Goal: Information Seeking & Learning: Learn about a topic

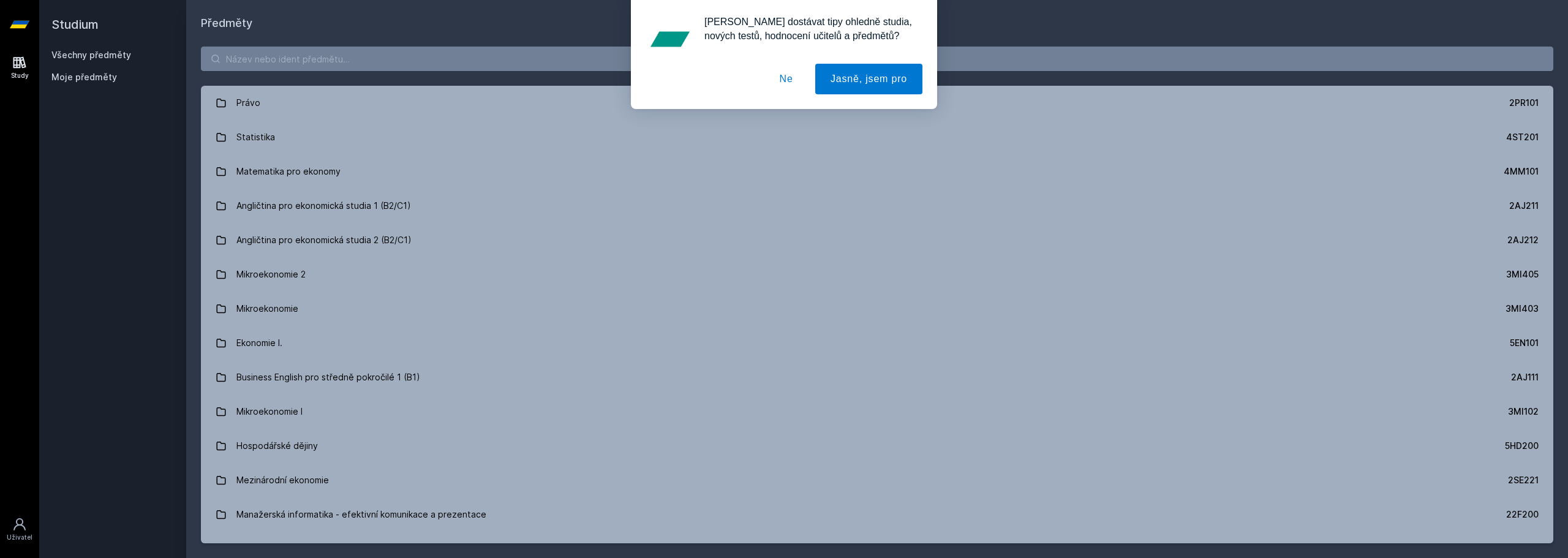
click at [782, 78] on button "Ne" at bounding box center [786, 79] width 44 height 31
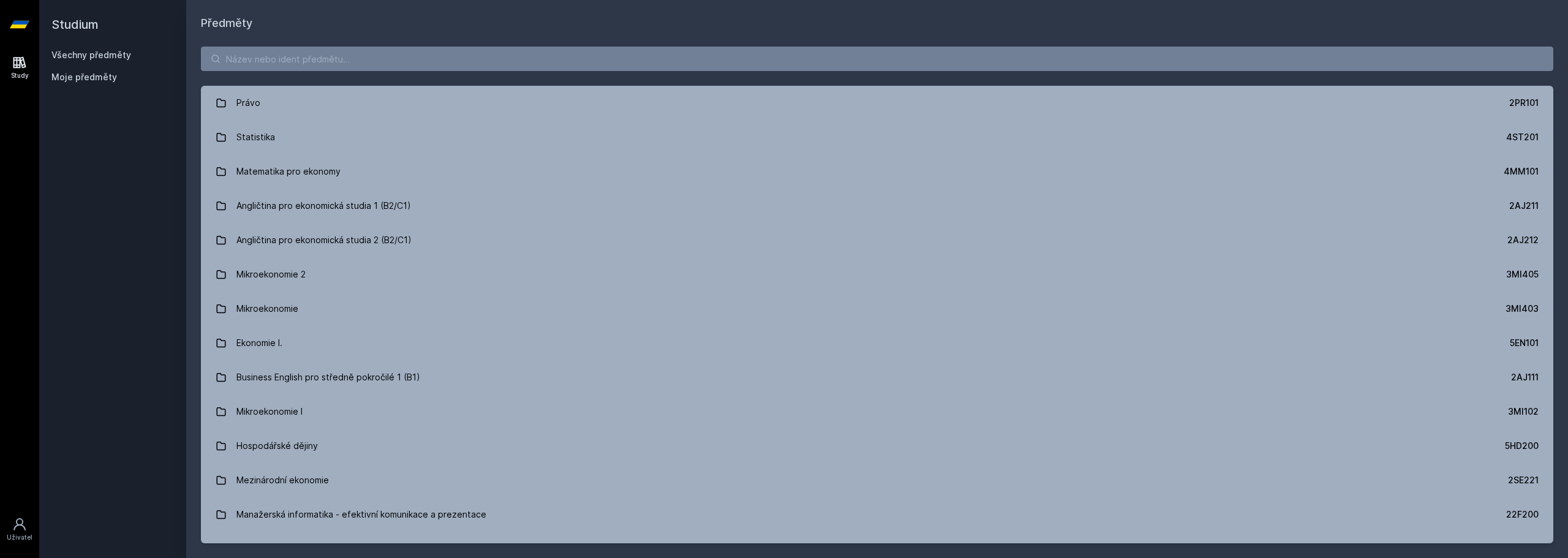
click at [735, 37] on div "[PERSON_NAME] dostávat tipy ohledně studia, nových testů, hodnocení učitelů a p…" at bounding box center [784, 55] width 1568 height 109
click at [730, 56] on input "search" at bounding box center [877, 58] width 1352 height 24
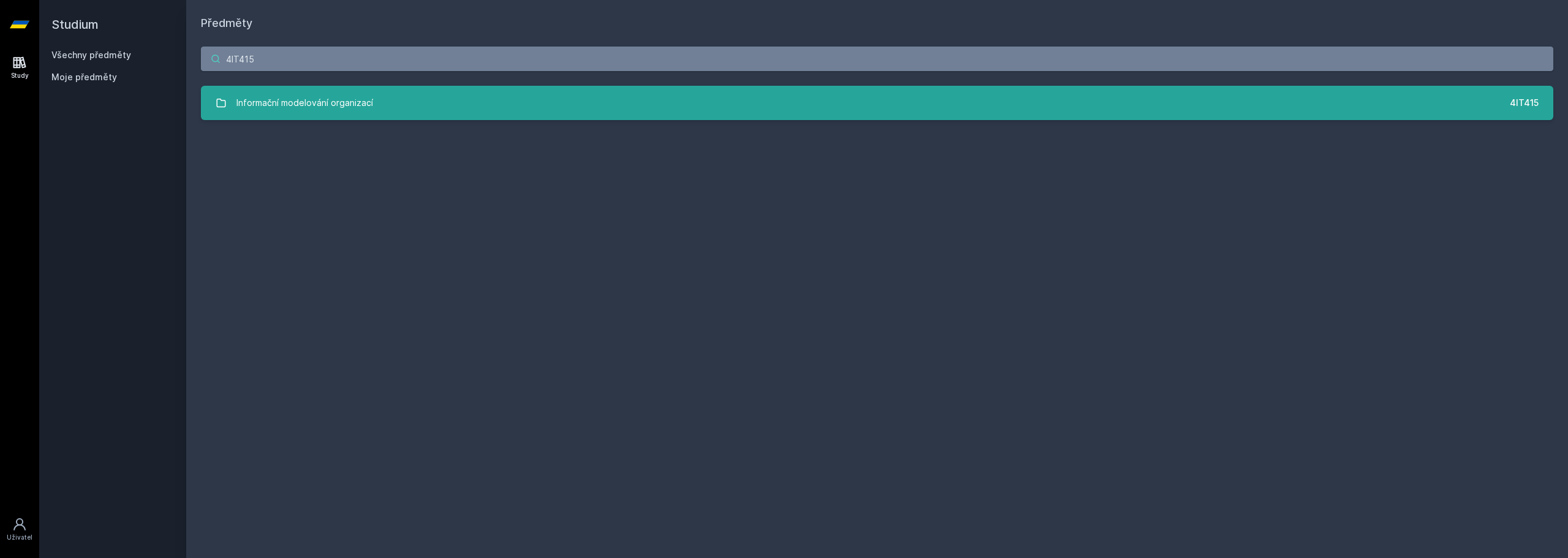
type input "4IT415"
click at [414, 113] on link "Informační modelování organizací 4IT415" at bounding box center [877, 103] width 1352 height 34
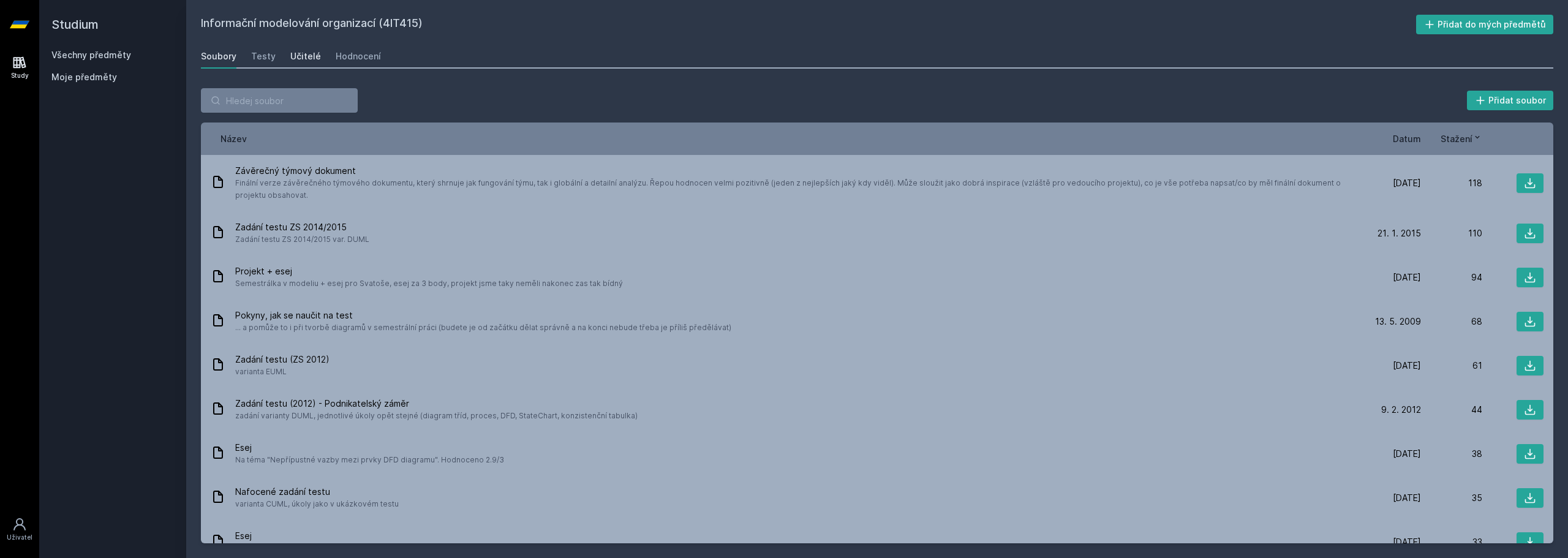
click at [297, 62] on div "Učitelé" at bounding box center [305, 56] width 31 height 12
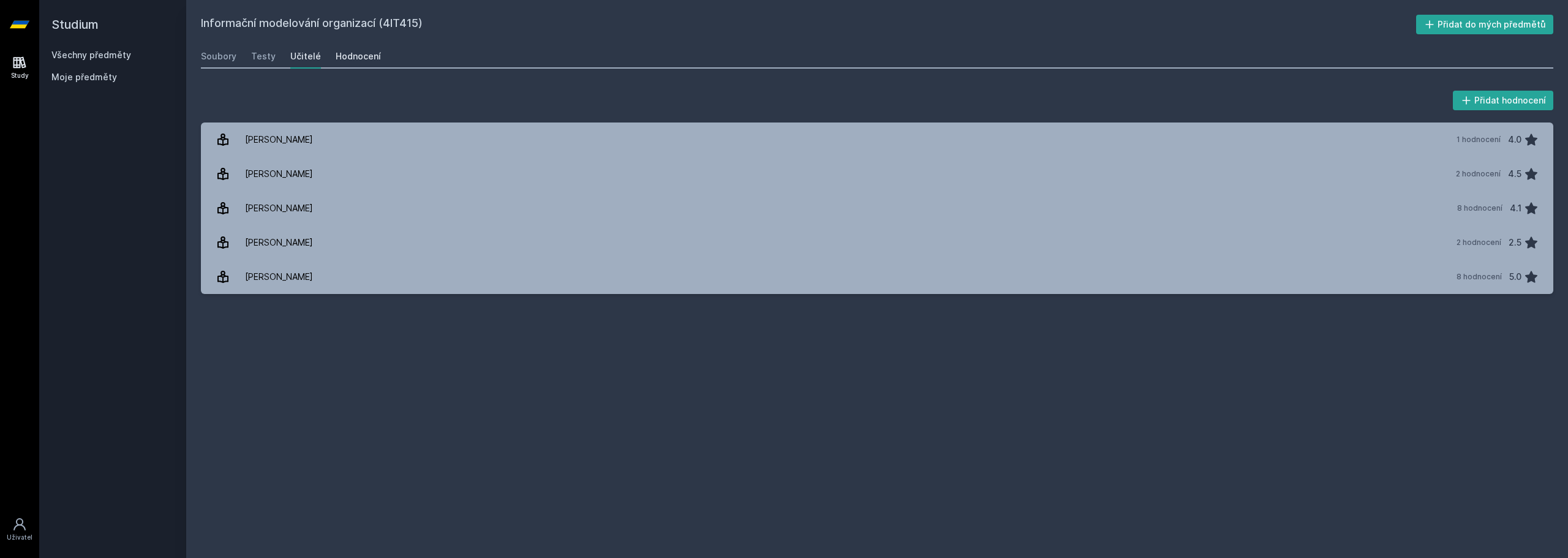
click at [339, 59] on div "Hodnocení" at bounding box center [358, 56] width 45 height 12
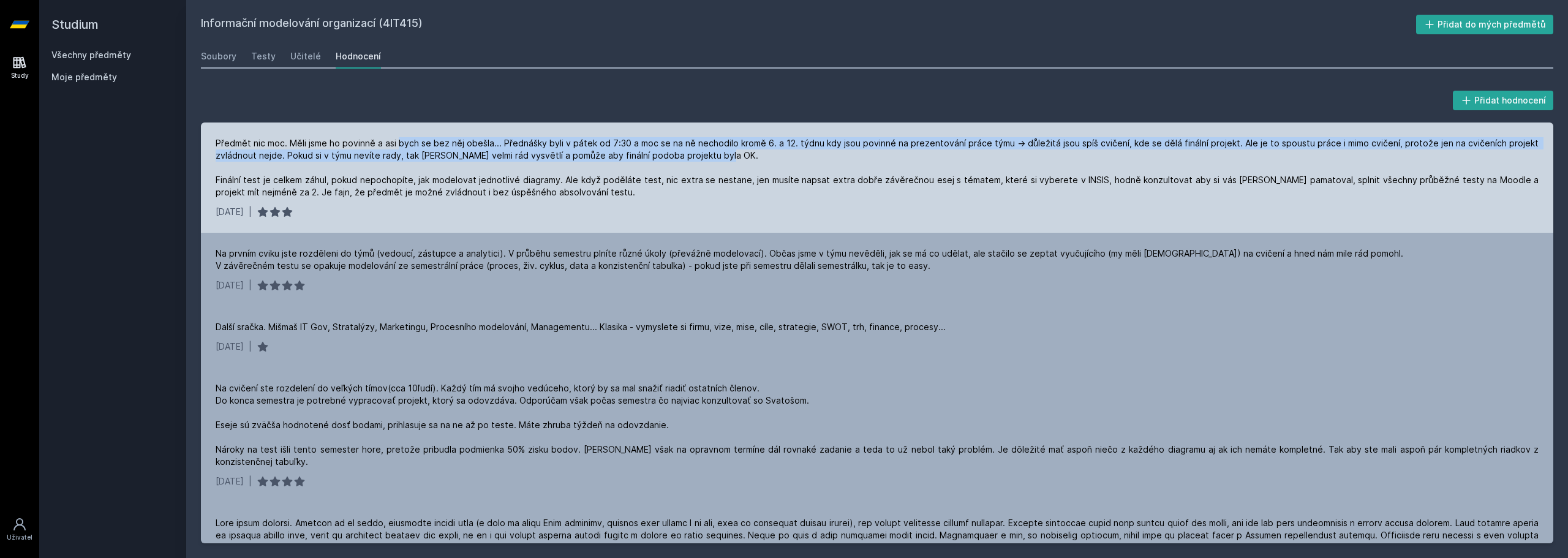
drag, startPoint x: 400, startPoint y: 145, endPoint x: 694, endPoint y: 166, distance: 294.7
click at [694, 166] on div "Předmět nic moc. Měli jsme ho povinně a asi bych se bez něj obešla... Přednášky…" at bounding box center [877, 167] width 1323 height 61
drag, startPoint x: 713, startPoint y: 159, endPoint x: 603, endPoint y: 146, distance: 110.8
click at [603, 146] on div "Předmět nic moc. Měli jsme ho povinně a asi bych se bez něj obešla... Přednášky…" at bounding box center [877, 167] width 1323 height 61
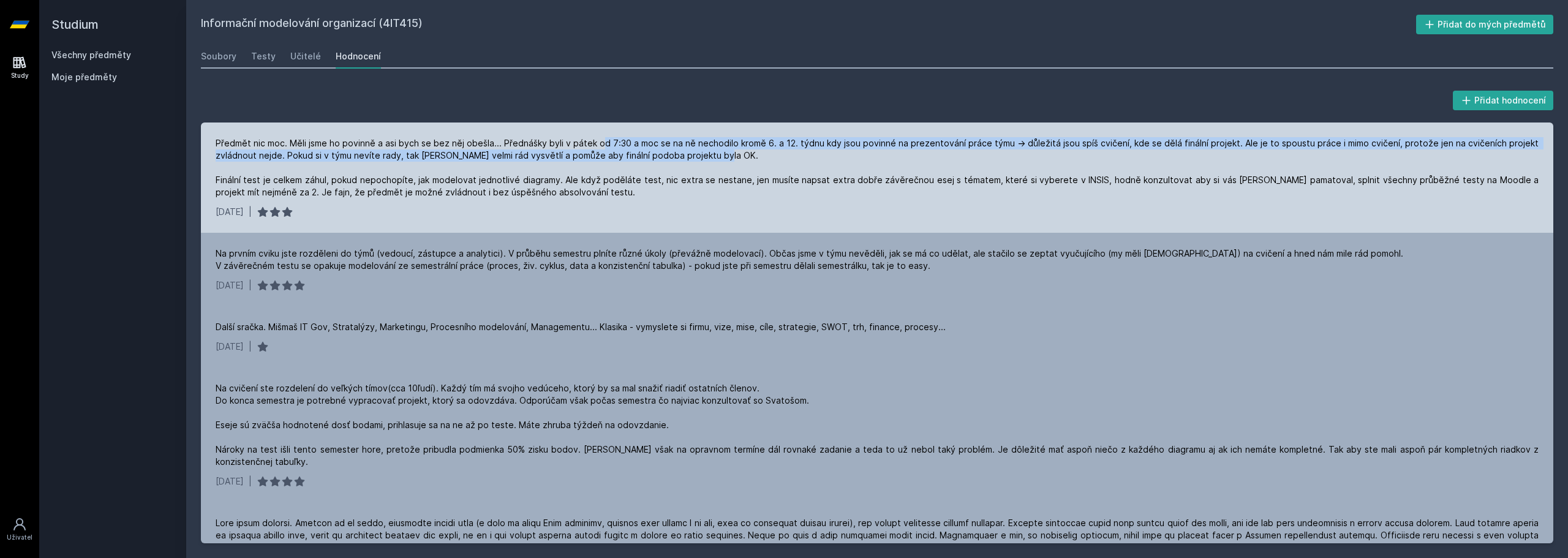
click at [603, 146] on div "Předmět nic moc. Měli jsme ho povinně a asi bych se bez něj obešla... Přednášky…" at bounding box center [877, 167] width 1323 height 61
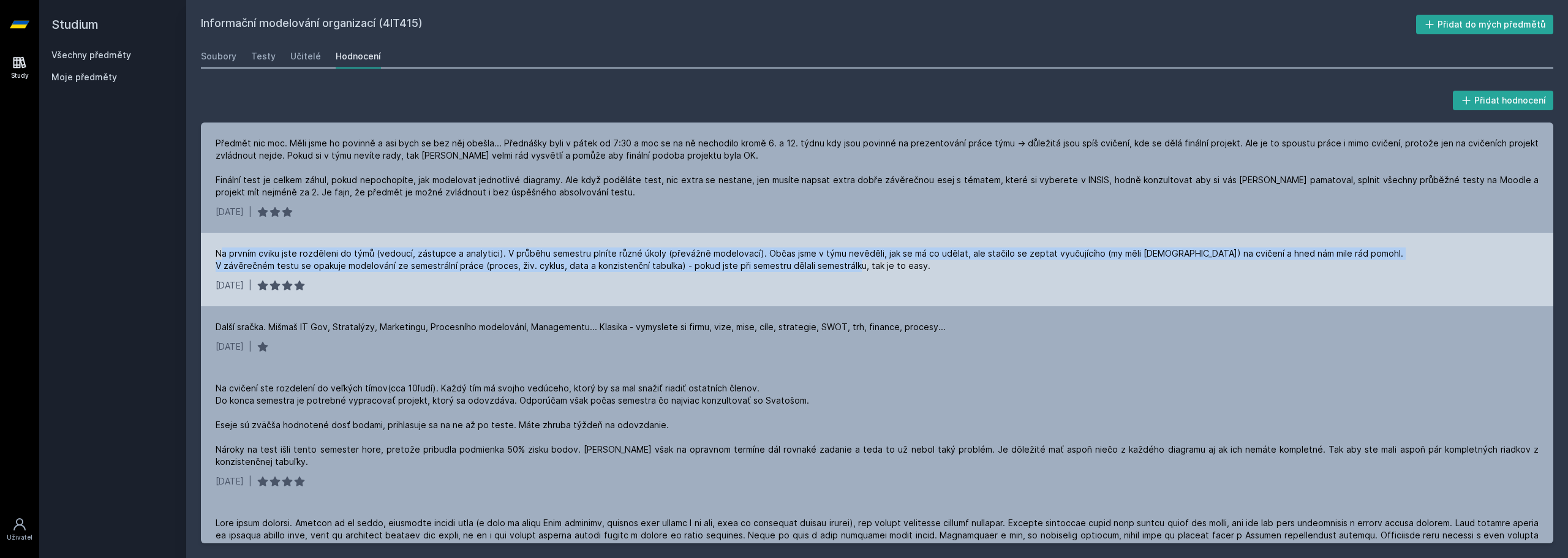
drag, startPoint x: 222, startPoint y: 264, endPoint x: 884, endPoint y: 286, distance: 662.4
click at [884, 286] on div "Na prvním cviku jste rozděleni do týmů (vedoucí, zástupce a analytici). V průbě…" at bounding box center [877, 269] width 1352 height 73
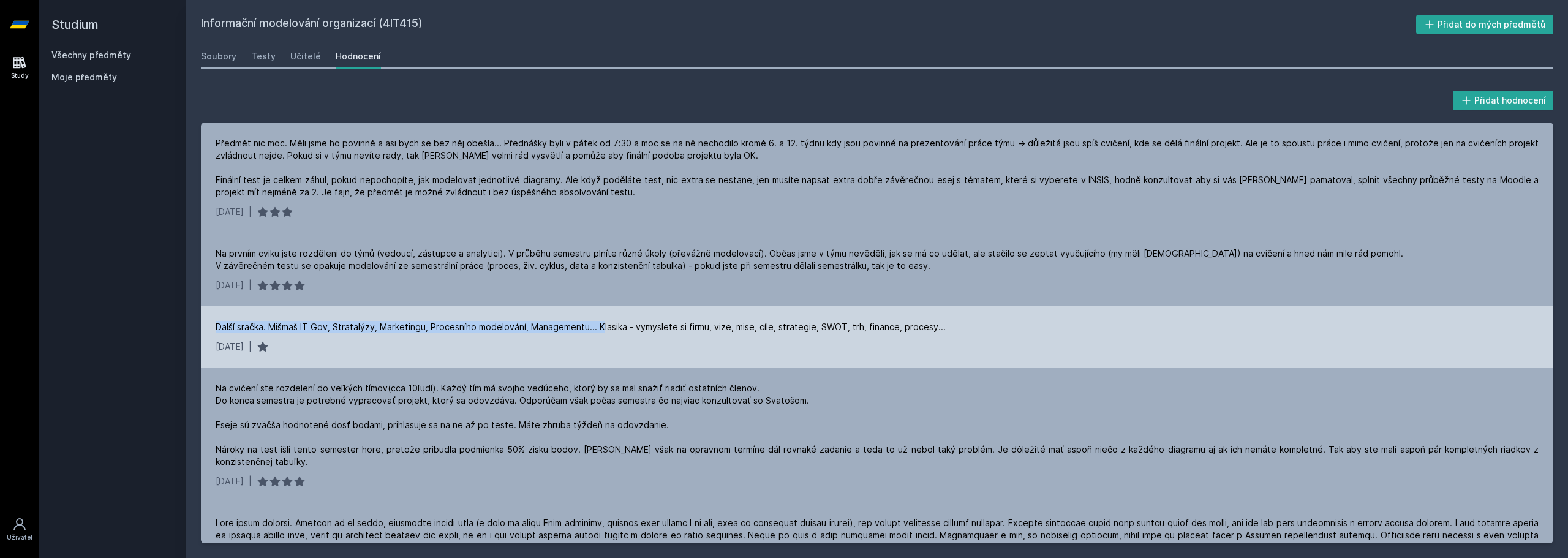
drag, startPoint x: 208, startPoint y: 334, endPoint x: 601, endPoint y: 345, distance: 393.2
click at [601, 345] on div "Další sračka. Mišmaš IT Gov, Stratalýzy, Marketingu, Procesního modelování, Man…" at bounding box center [877, 337] width 1352 height 61
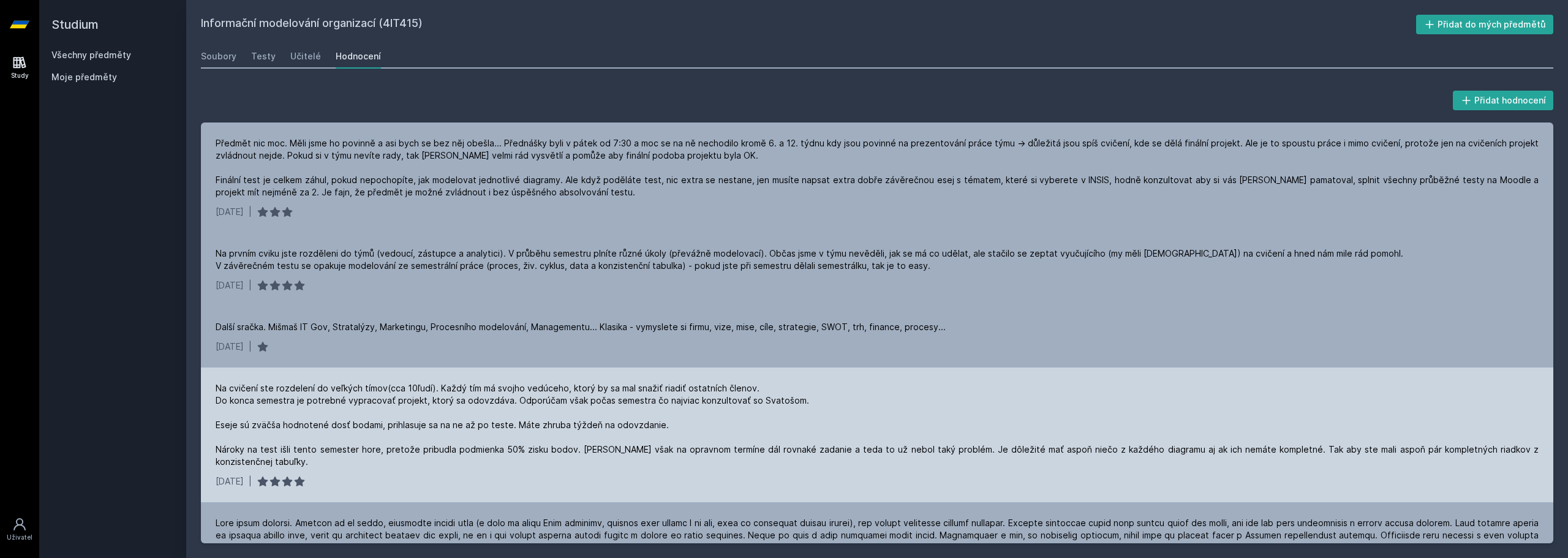
scroll to position [61, 0]
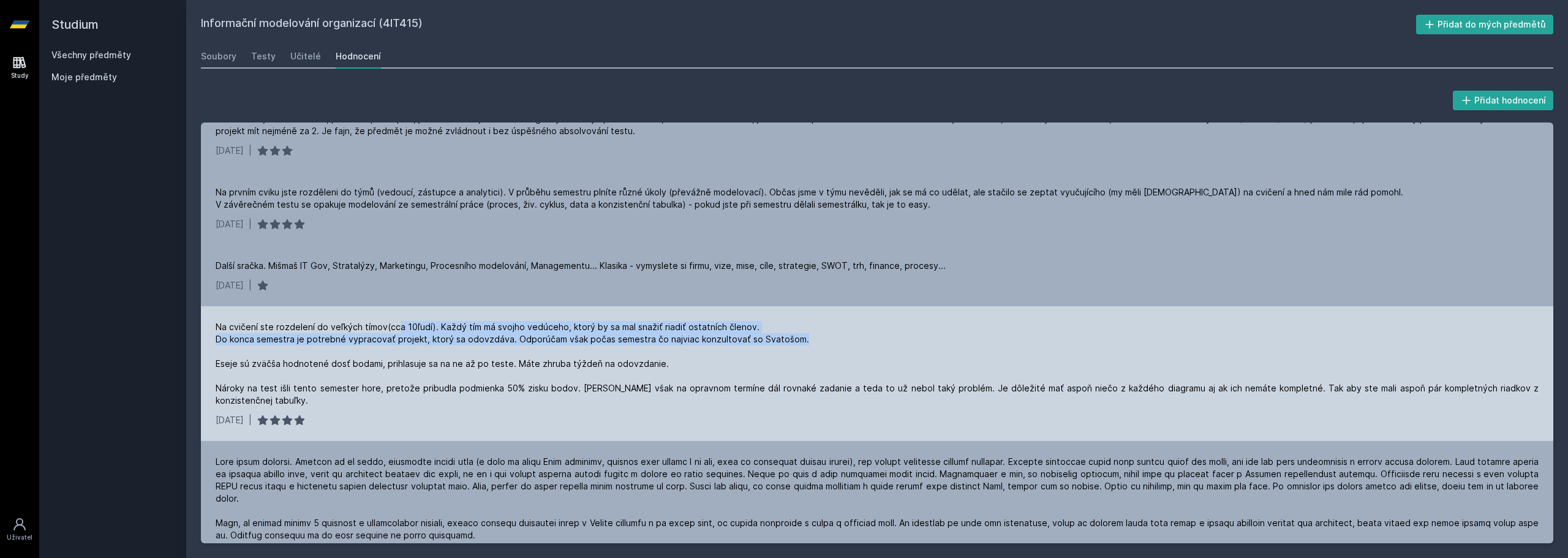
drag, startPoint x: 395, startPoint y: 341, endPoint x: 812, endPoint y: 345, distance: 417.0
click at [812, 345] on div "Na cvičení ste rozdelení do veľkých tímov(cca 10ľudí). Každý tím má svojho vedú…" at bounding box center [877, 364] width 1323 height 86
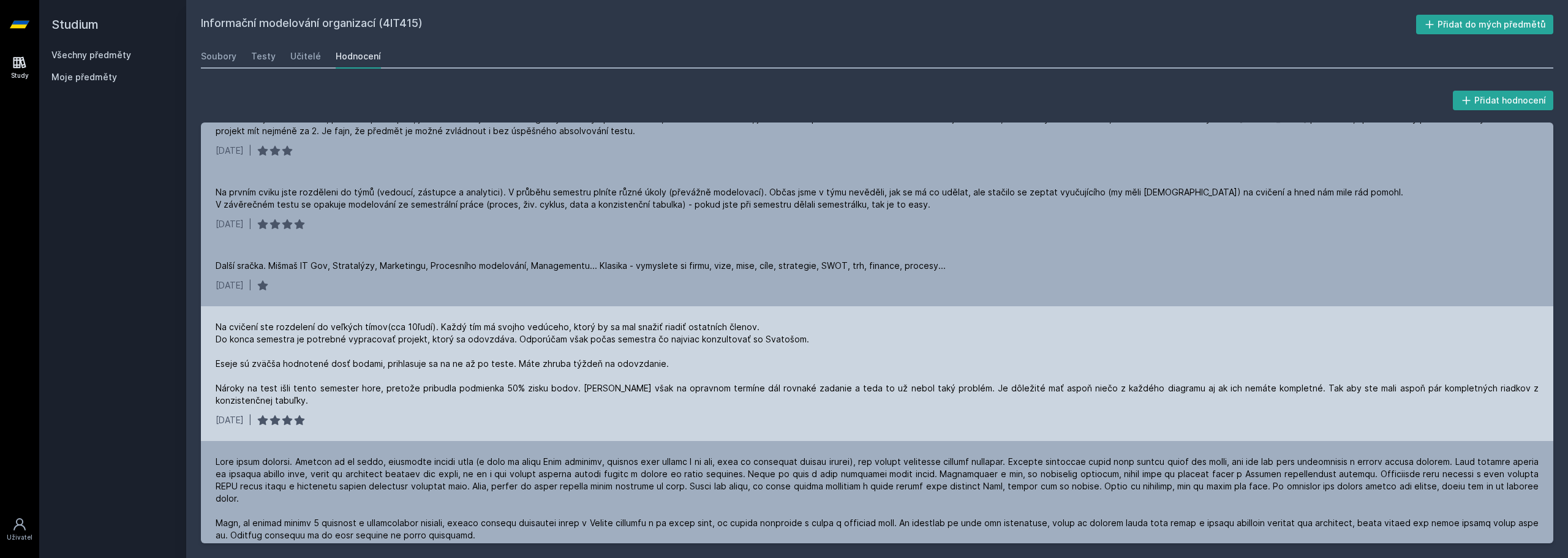
scroll to position [0, 0]
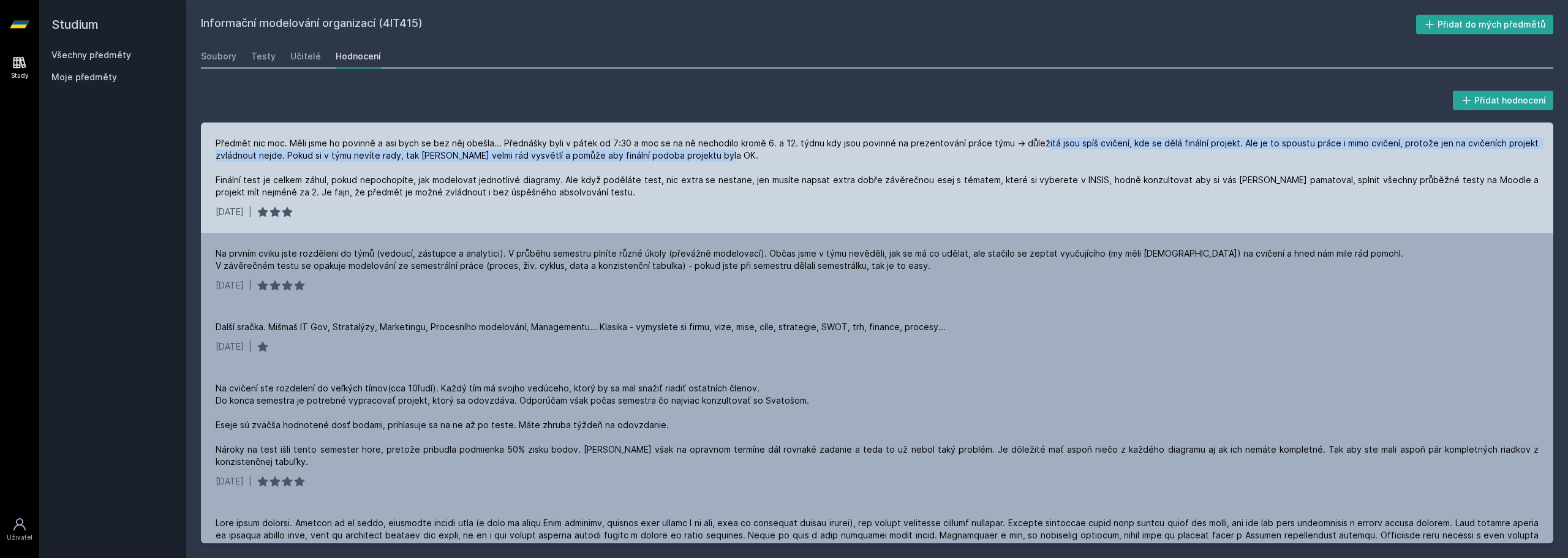
drag, startPoint x: 1047, startPoint y: 130, endPoint x: 1232, endPoint y: 151, distance: 186.2
click at [1232, 151] on div "Předmět nic moc. Měli jsme ho povinně a asi bych se bez něj obešla... Přednášky…" at bounding box center [877, 177] width 1352 height 110
click at [1232, 151] on div "Předmět nic moc. Měli jsme ho povinně a asi bych se bez něj obešla... Přednášky…" at bounding box center [877, 167] width 1323 height 61
drag, startPoint x: 409, startPoint y: 144, endPoint x: 733, endPoint y: 157, distance: 324.3
click at [733, 157] on div "Předmět nic moc. Měli jsme ho povinně a asi bych se bez něj obešla... Přednášky…" at bounding box center [877, 167] width 1323 height 61
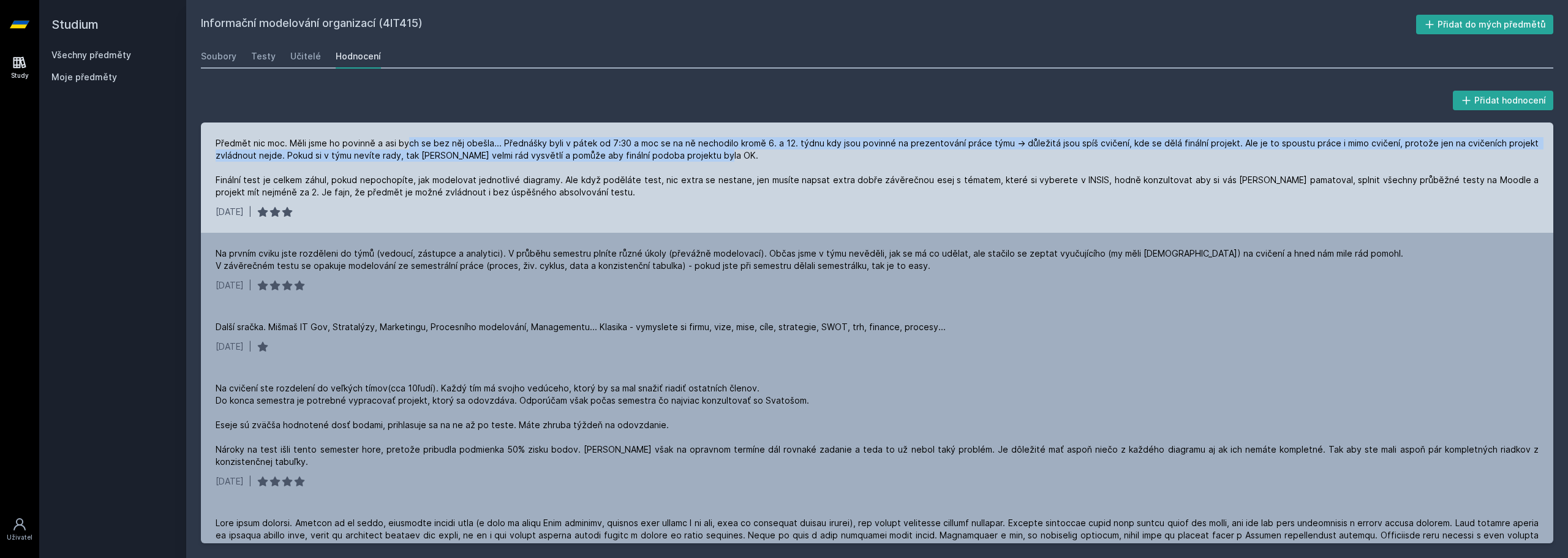
click at [733, 157] on div "Předmět nic moc. Měli jsme ho povinně a asi bych se bez něj obešla... Přednášky…" at bounding box center [877, 167] width 1323 height 61
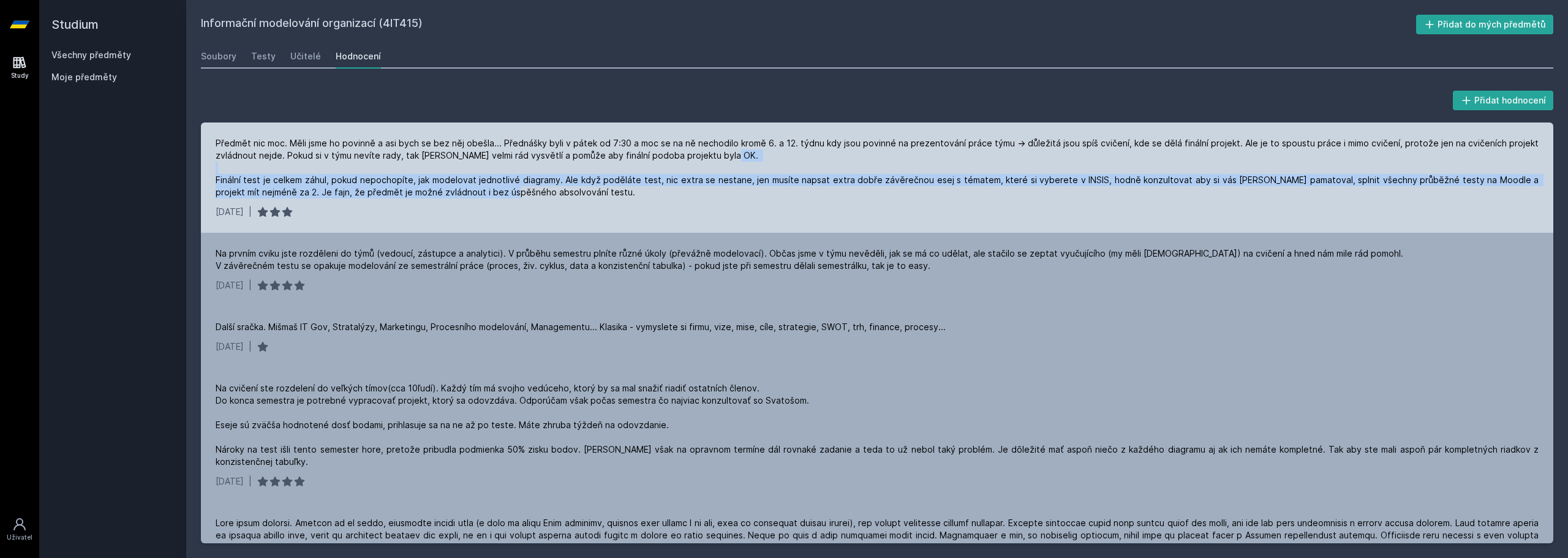
drag, startPoint x: 204, startPoint y: 184, endPoint x: 532, endPoint y: 193, distance: 328.1
click at [532, 193] on div "Předmět nic moc. Měli jsme ho povinně a asi bych se bez něj obešla... Přednášky…" at bounding box center [877, 177] width 1352 height 110
click at [532, 193] on div "Předmět nic moc. Měli jsme ho povinně a asi bych se bez něj obešla... Přednášky…" at bounding box center [877, 167] width 1323 height 61
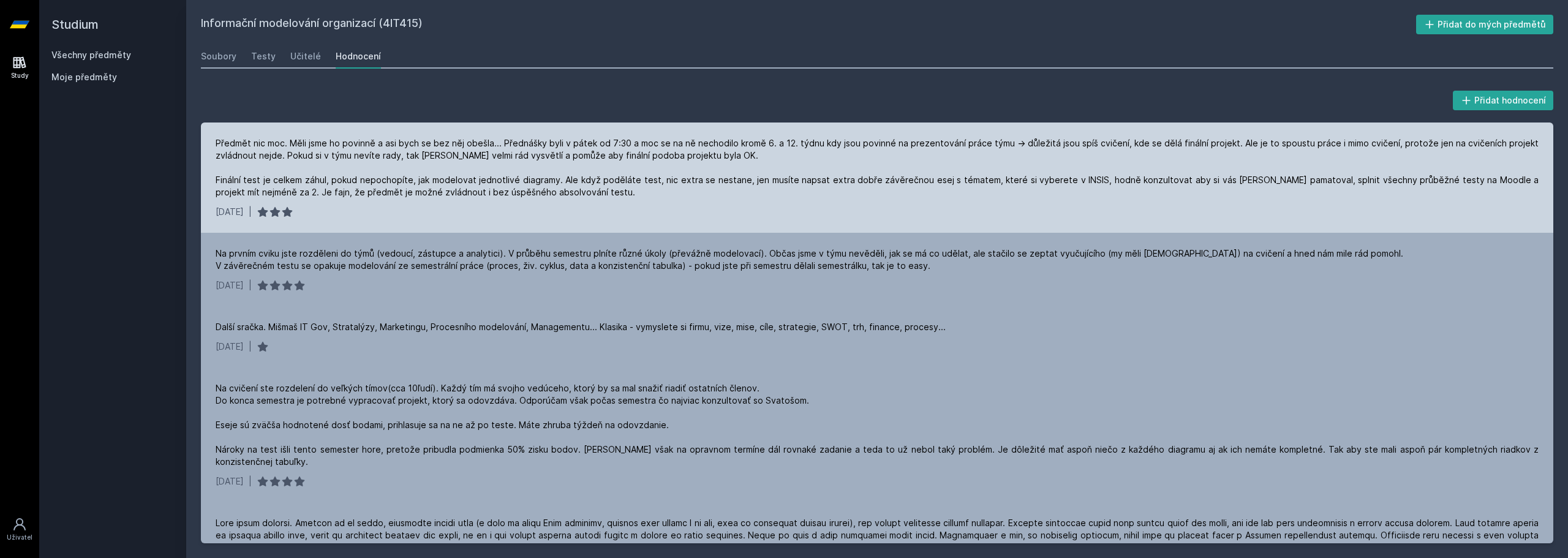
drag, startPoint x: 599, startPoint y: 195, endPoint x: 628, endPoint y: 192, distance: 29.2
click at [628, 192] on div "Předmět nic moc. Měli jsme ho povinně a asi bych se bez něj obešla... Přednášky…" at bounding box center [877, 167] width 1323 height 61
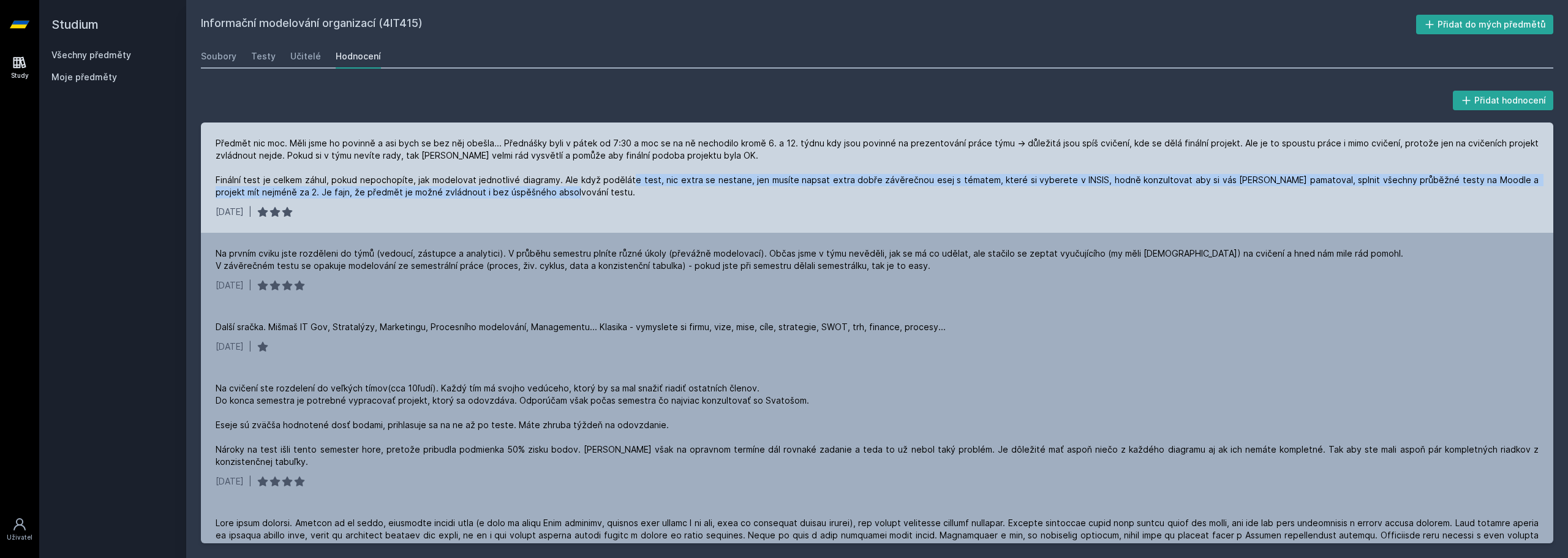
drag, startPoint x: 628, startPoint y: 192, endPoint x: 659, endPoint y: 184, distance: 32.0
click at [659, 184] on div "Předmět nic moc. Měli jsme ho povinně a asi bych se bez něj obešla... Přednášky…" at bounding box center [877, 167] width 1323 height 61
drag, startPoint x: 1059, startPoint y: 190, endPoint x: 1157, endPoint y: 179, distance: 98.6
click at [1157, 179] on div "Předmět nic moc. Měli jsme ho povinně a asi bych se bez něj obešla... Přednášky…" at bounding box center [877, 167] width 1323 height 61
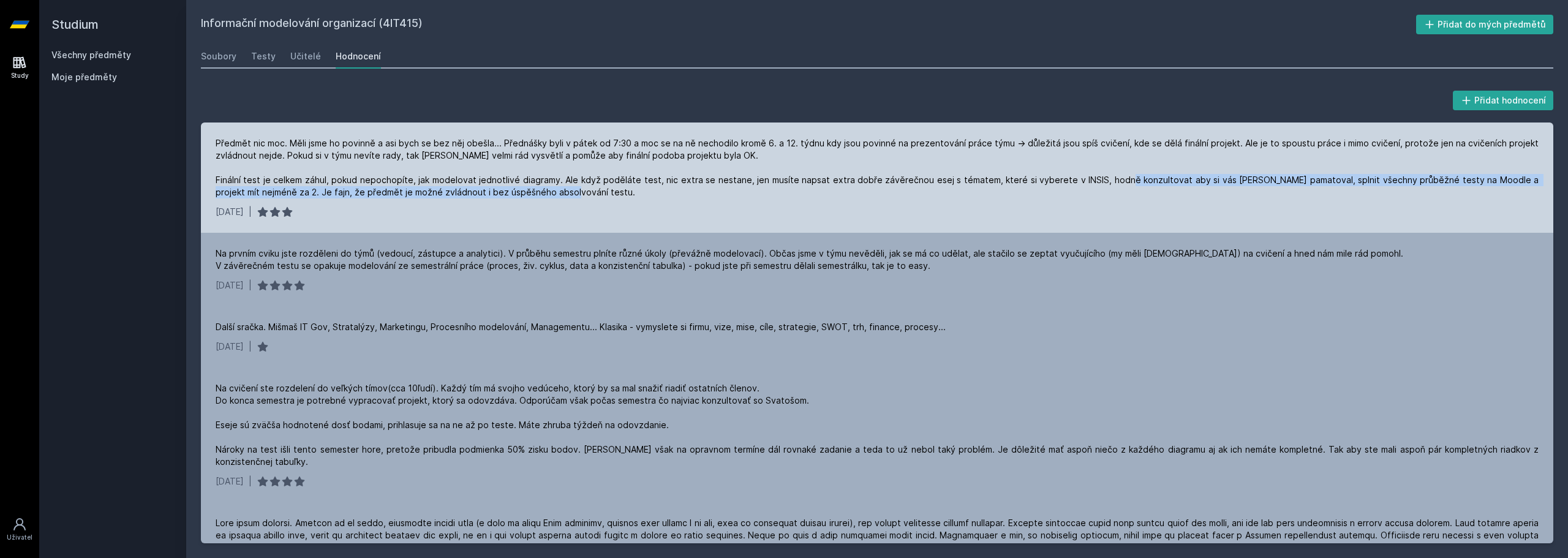
click at [1157, 179] on div "Předmět nic moc. Měli jsme ho povinně a asi bych se bez něj obešla... Přednášky…" at bounding box center [877, 167] width 1323 height 61
drag, startPoint x: 1169, startPoint y: 177, endPoint x: 1112, endPoint y: 179, distance: 57.0
click at [1112, 179] on div "Předmět nic moc. Měli jsme ho povinně a asi bych se bez něj obešla... Přednášky…" at bounding box center [877, 167] width 1323 height 61
click at [237, 193] on div "Předmět nic moc. Měli jsme ho povinně a asi bych se bez něj obešla... Přednášky…" at bounding box center [877, 167] width 1323 height 61
drag, startPoint x: 237, startPoint y: 193, endPoint x: 636, endPoint y: 192, distance: 399.0
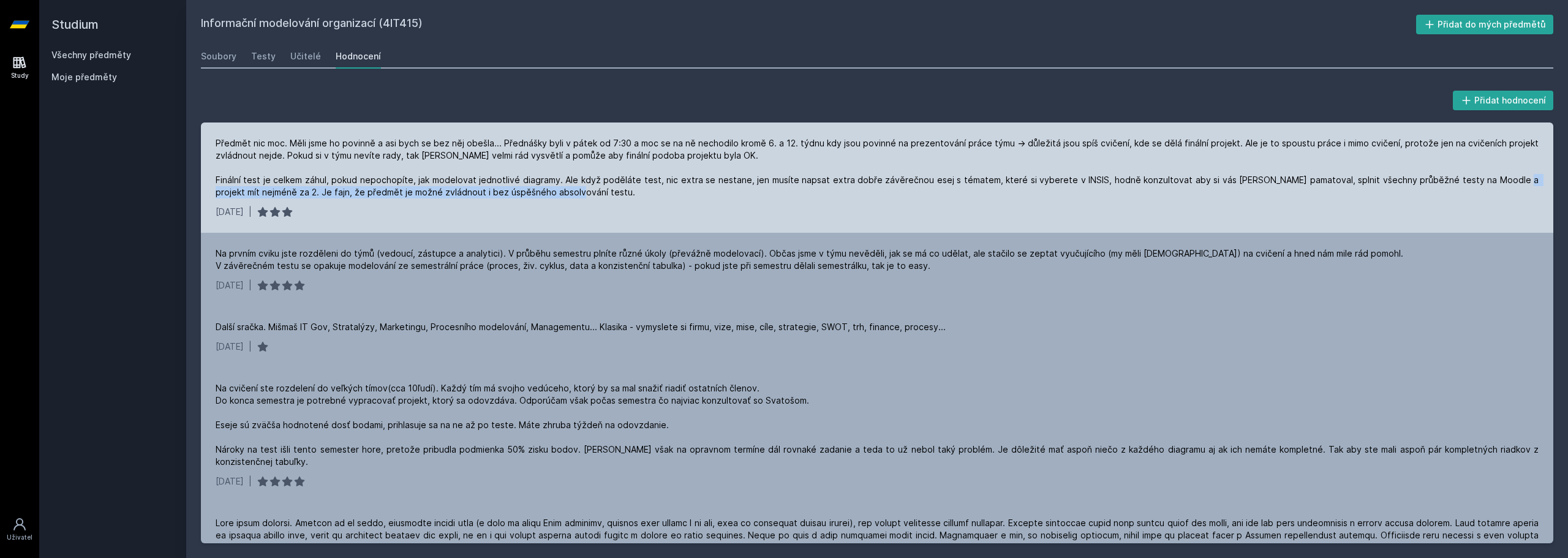
click at [636, 192] on div "Předmět nic moc. Měli jsme ho povinně a asi bych se bez něj obešla... Přednášky…" at bounding box center [877, 167] width 1323 height 61
drag, startPoint x: 628, startPoint y: 184, endPoint x: 254, endPoint y: 205, distance: 374.6
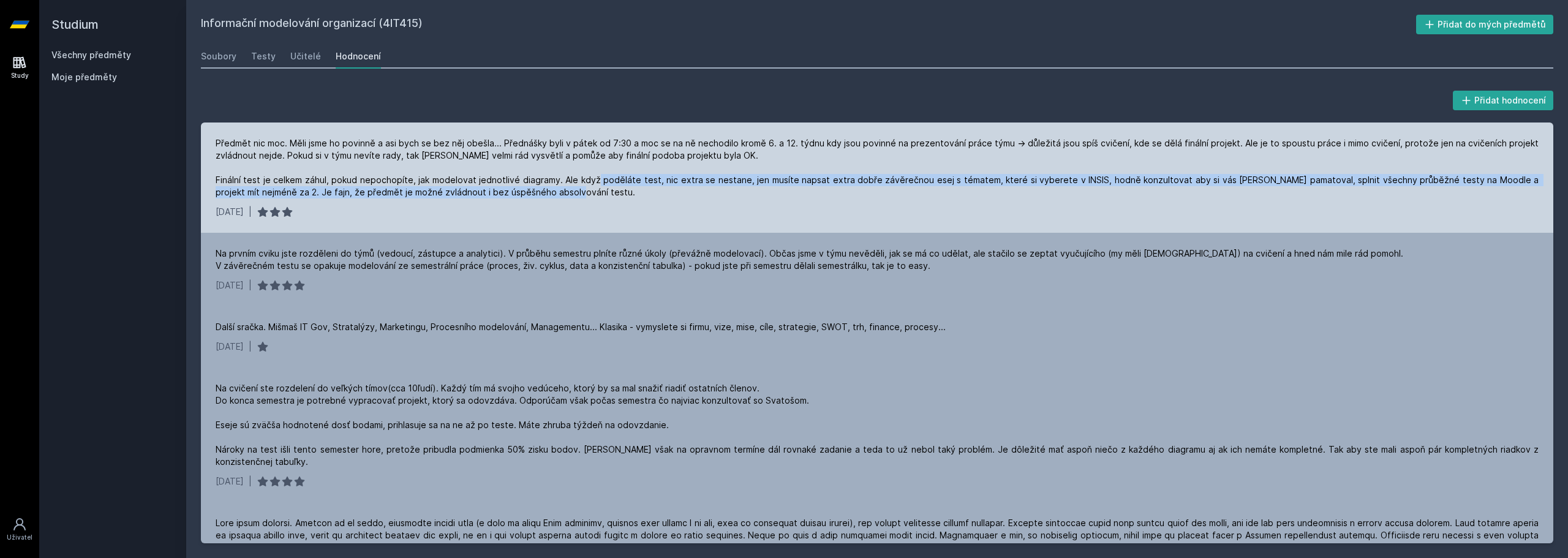
click at [254, 199] on div "Předmět nic moc. Měli jsme ho povinně a asi bych se bez něj obešla... Přednášky…" at bounding box center [877, 167] width 1323 height 61
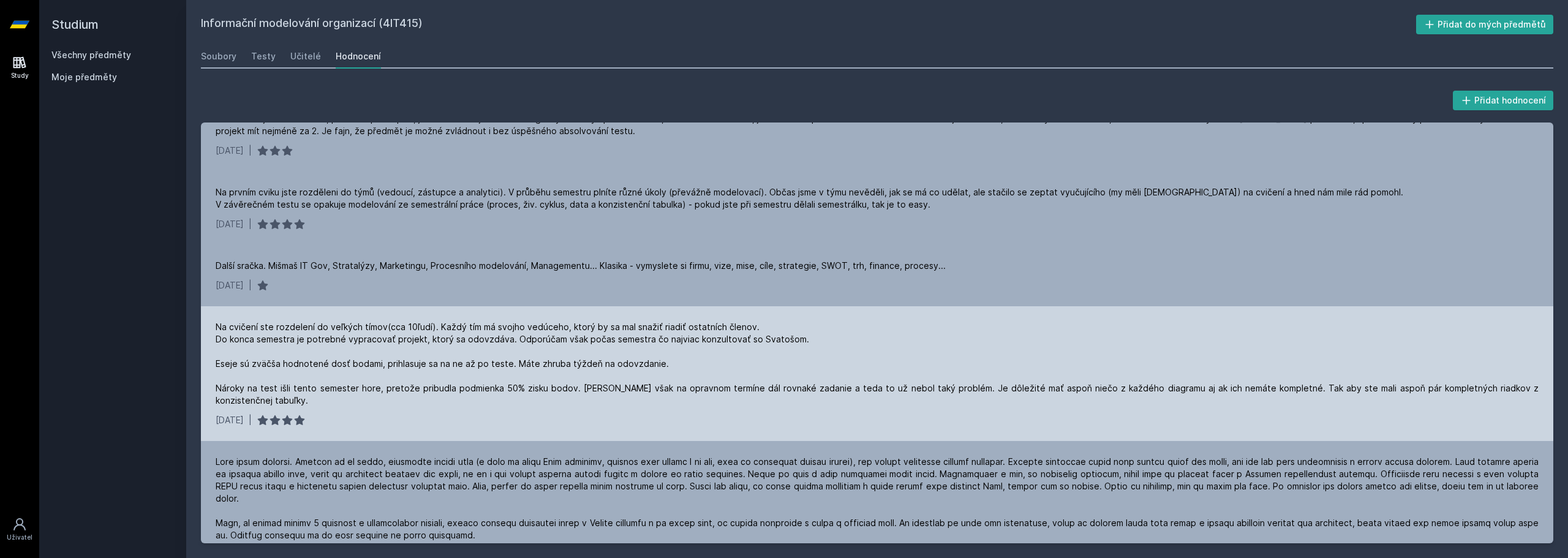
scroll to position [122, 0]
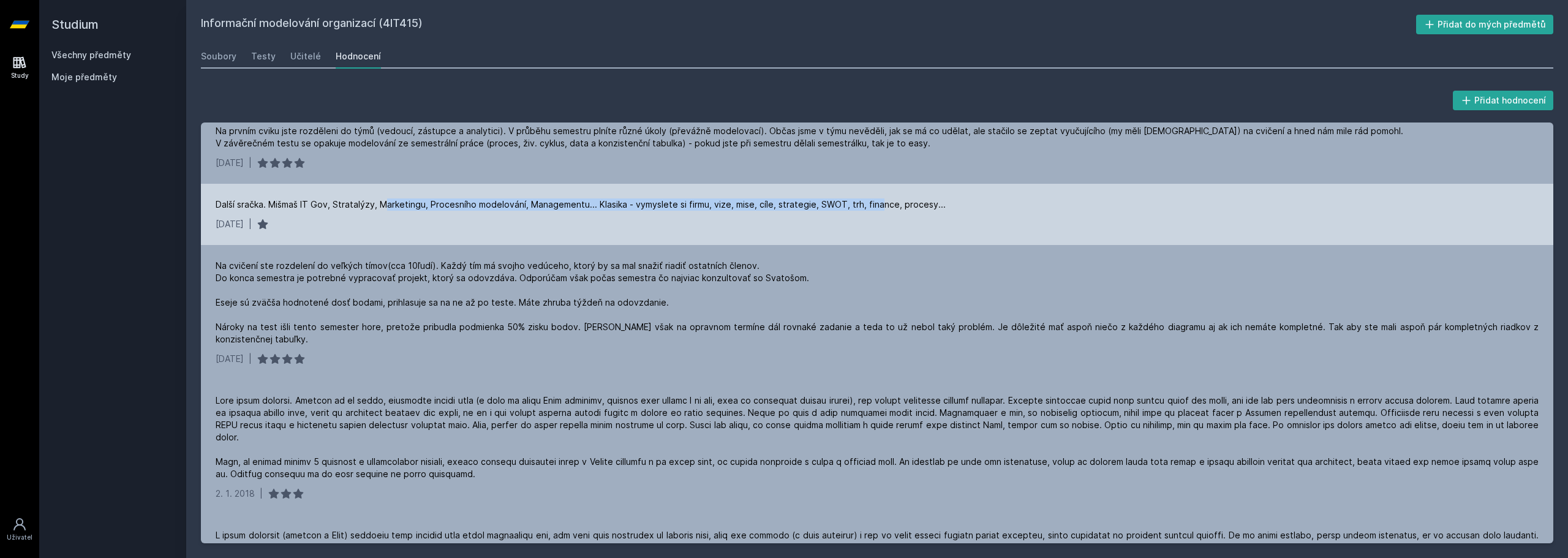
drag, startPoint x: 387, startPoint y: 217, endPoint x: 874, endPoint y: 218, distance: 487.0
click at [874, 211] on div "Další sračka. Mišmaš IT Gov, Stratalýzy, Marketingu, Procesního modelování, Man…" at bounding box center [580, 205] width 730 height 12
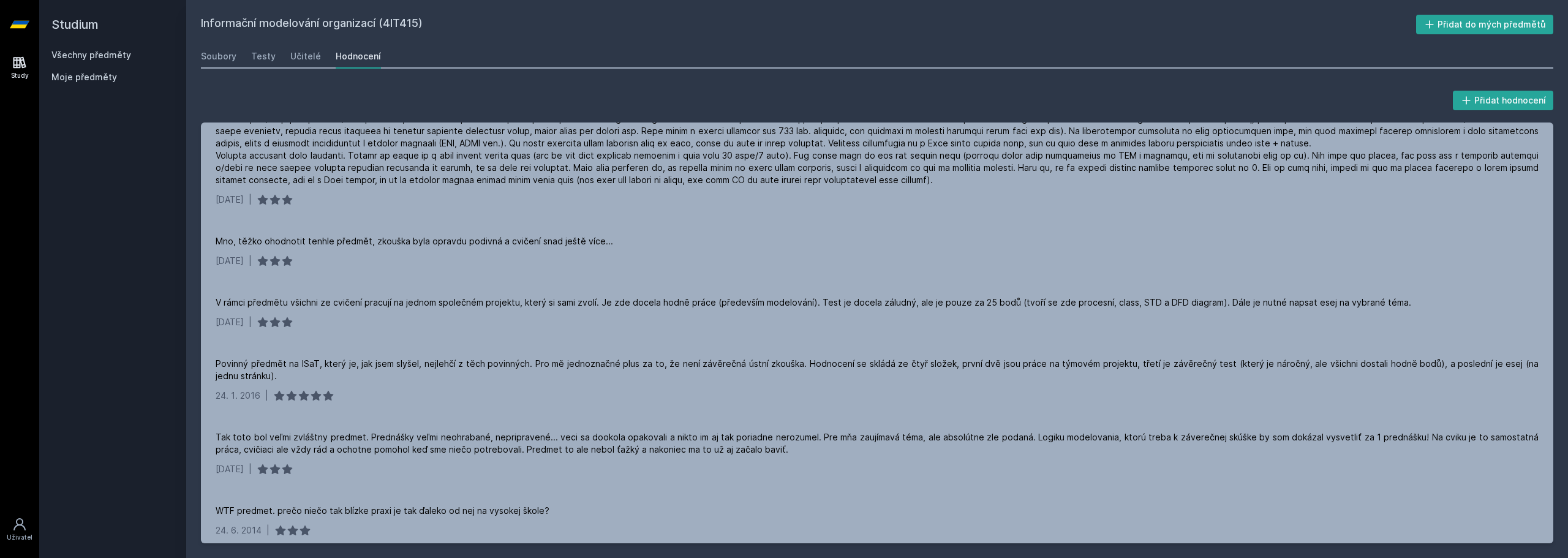
scroll to position [613, 0]
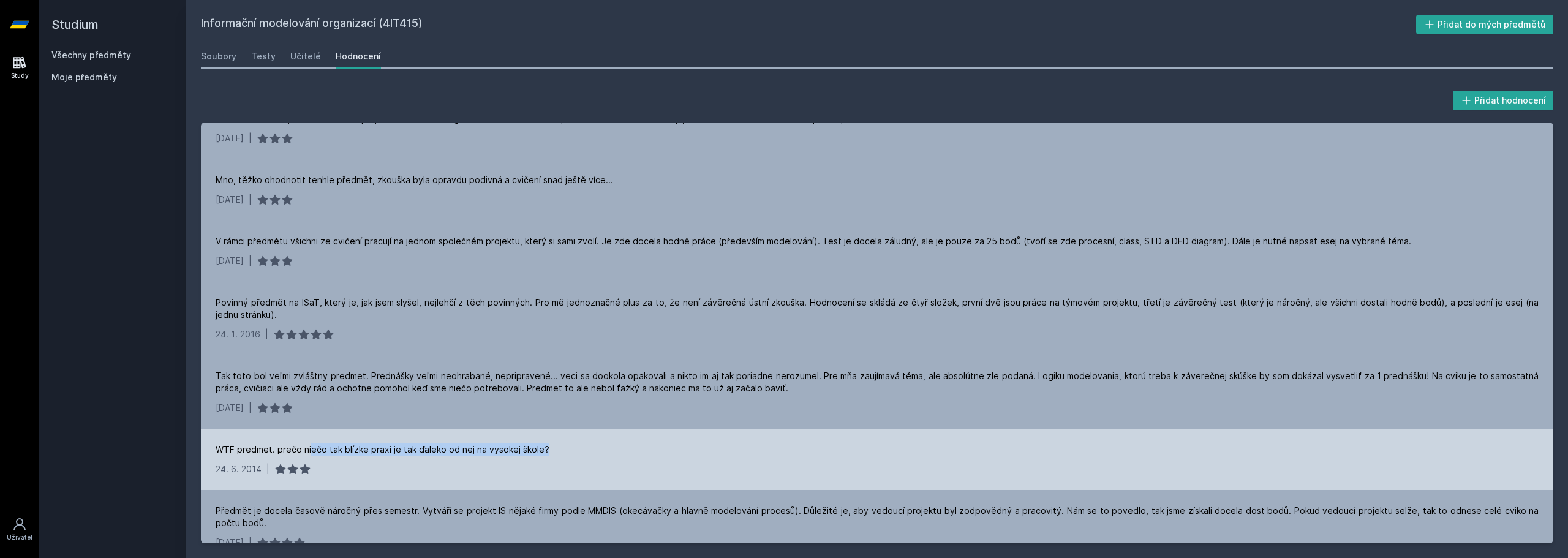
drag, startPoint x: 310, startPoint y: 438, endPoint x: 613, endPoint y: 434, distance: 303.0
click at [613, 443] on div "WTF predmet. prečo niečo tak blízke praxi je tak ďaleko od nej na vysokej škole?" at bounding box center [877, 449] width 1323 height 12
drag, startPoint x: 613, startPoint y: 434, endPoint x: 322, endPoint y: 440, distance: 291.1
click at [322, 443] on div "WTF predmet. prečo niečo tak blízke praxi je tak ďaleko od nej na vysokej škole?" at bounding box center [877, 449] width 1323 height 12
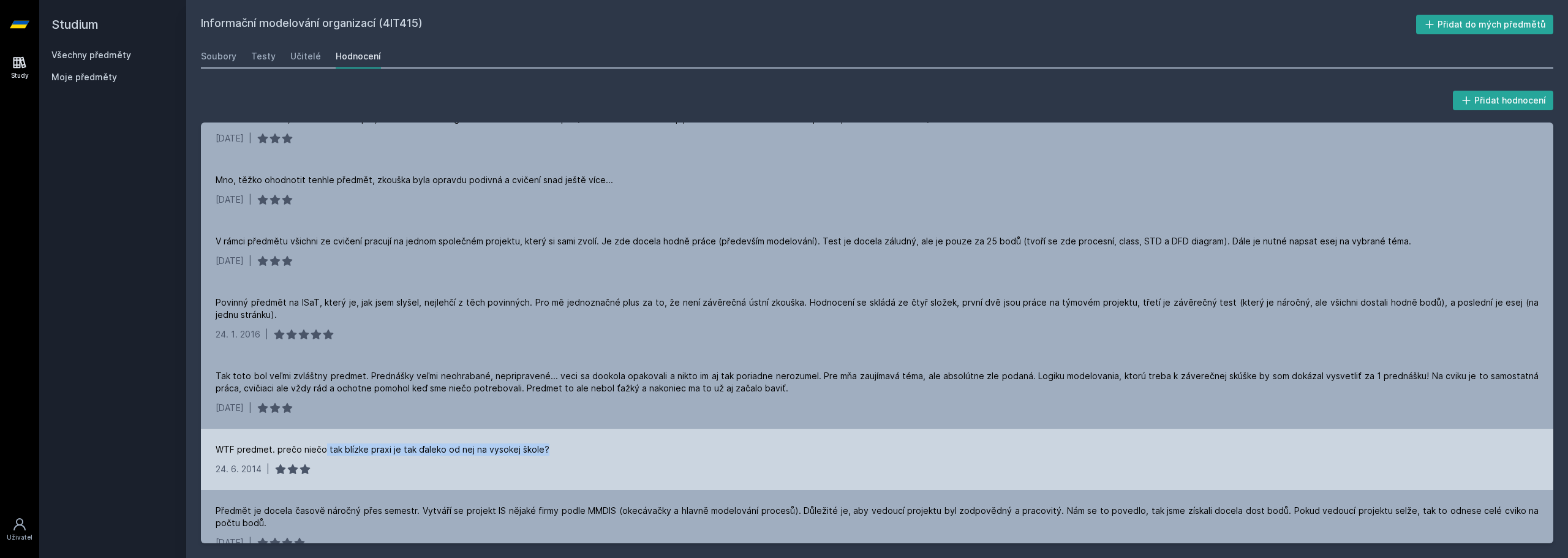
click at [322, 443] on div "WTF predmet. prečo niečo tak blízke praxi je tak ďaleko od nej na vysokej škole?" at bounding box center [382, 449] width 334 height 12
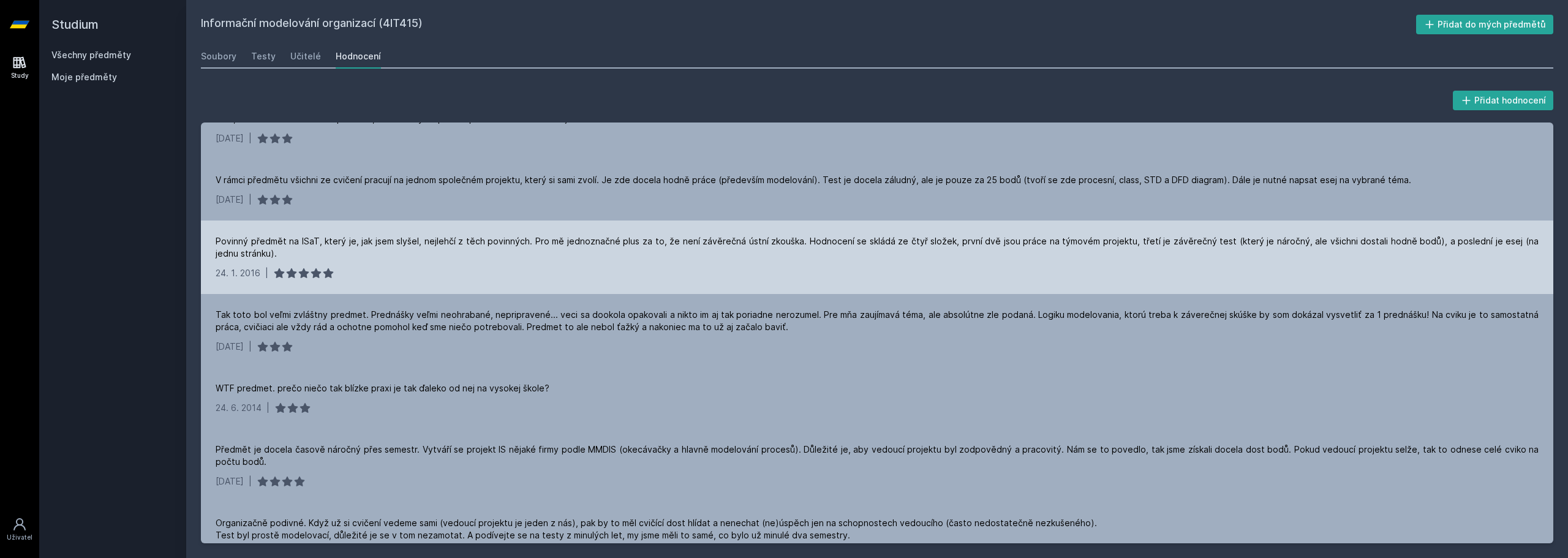
click at [453, 235] on div "Povinný předmět na ISaT, který je, jak jsem slyšel, nejlehčí z těch povinných. …" at bounding box center [877, 247] width 1323 height 24
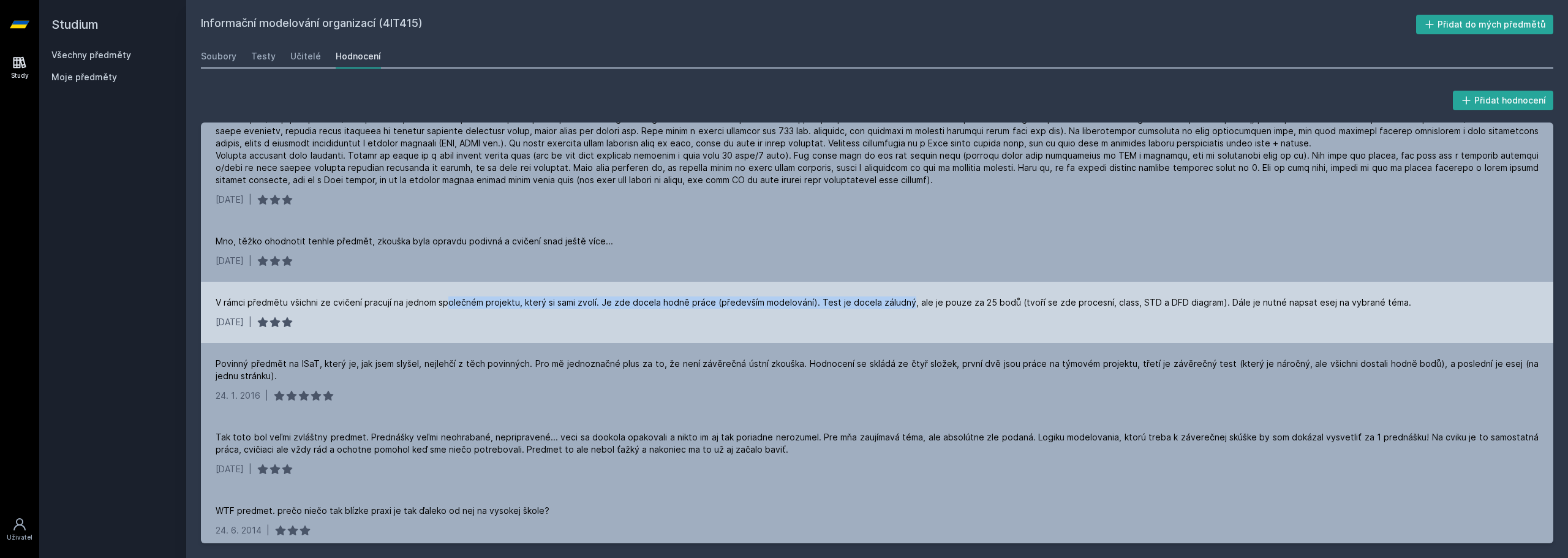
drag, startPoint x: 450, startPoint y: 293, endPoint x: 904, endPoint y: 273, distance: 454.4
click at [904, 282] on div "V rámci předmětu všichni ze cvičení pracují na jednom společném projektu, který…" at bounding box center [877, 313] width 1352 height 61
click at [858, 282] on div "V rámci předmětu všichni ze cvičení pracují na jednom společném projektu, který…" at bounding box center [877, 313] width 1352 height 61
drag, startPoint x: 1110, startPoint y: 291, endPoint x: 1424, endPoint y: 291, distance: 314.0
click at [1424, 296] on div "V rámci předmětu všichni ze cvičení pracují na jednom společném projektu, který…" at bounding box center [877, 302] width 1323 height 12
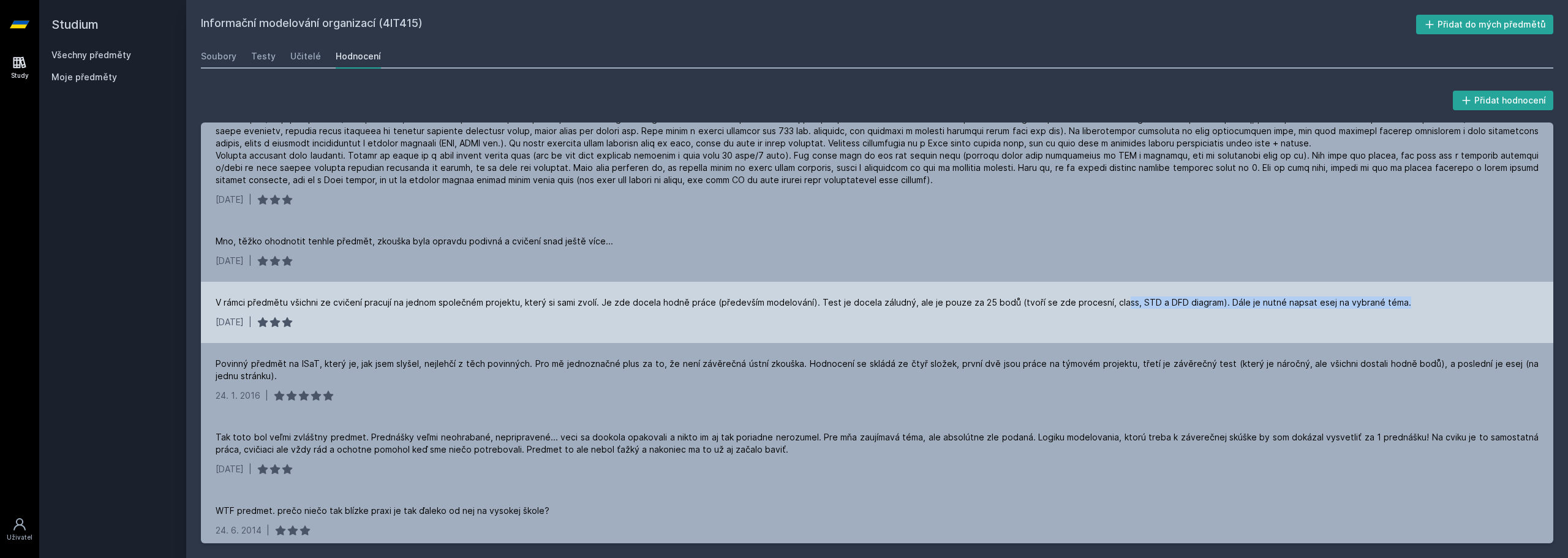
click at [1424, 296] on div "V rámci předmětu všichni ze cvičení pracují na jednom společném projektu, který…" at bounding box center [877, 302] width 1323 height 12
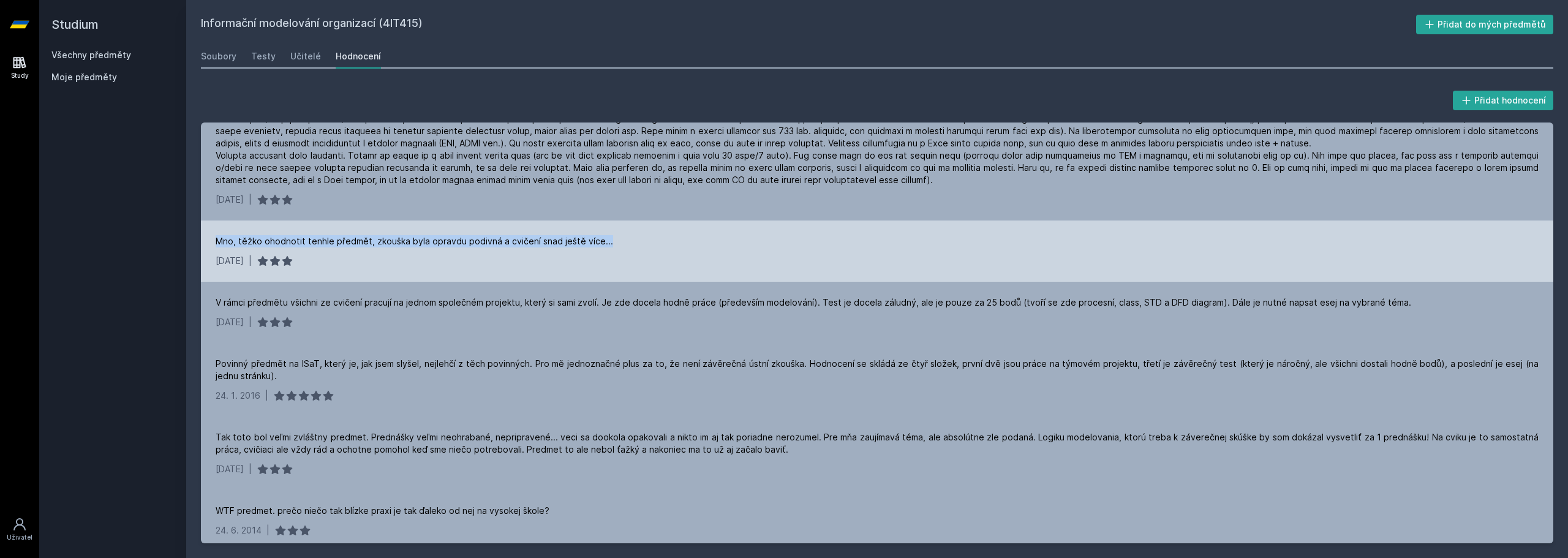
drag, startPoint x: 216, startPoint y: 221, endPoint x: 648, endPoint y: 219, distance: 432.0
click at [648, 220] on div "Mno, těžko ohodnotit tenhle předmět, zkouška byla opravdu podivná a cvičení sna…" at bounding box center [877, 251] width 1352 height 61
click at [516, 254] on div "[DATE] |" at bounding box center [877, 260] width 1323 height 12
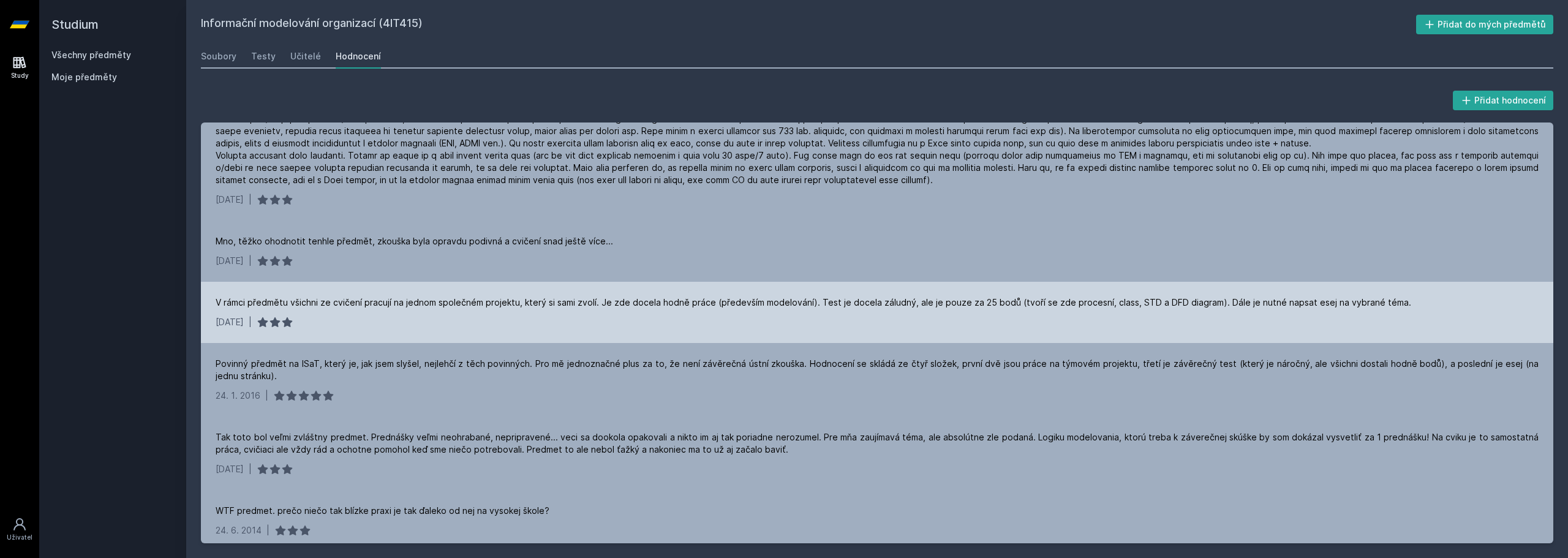
scroll to position [429, 0]
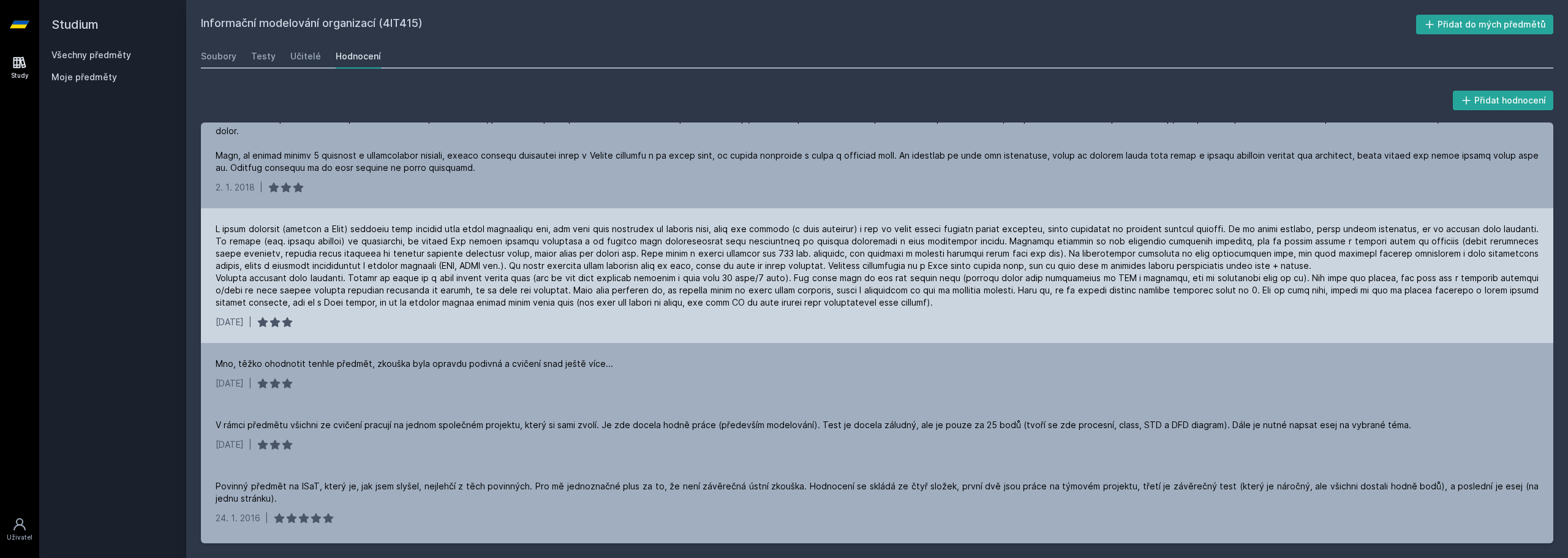
click at [561, 246] on div at bounding box center [877, 266] width 1323 height 86
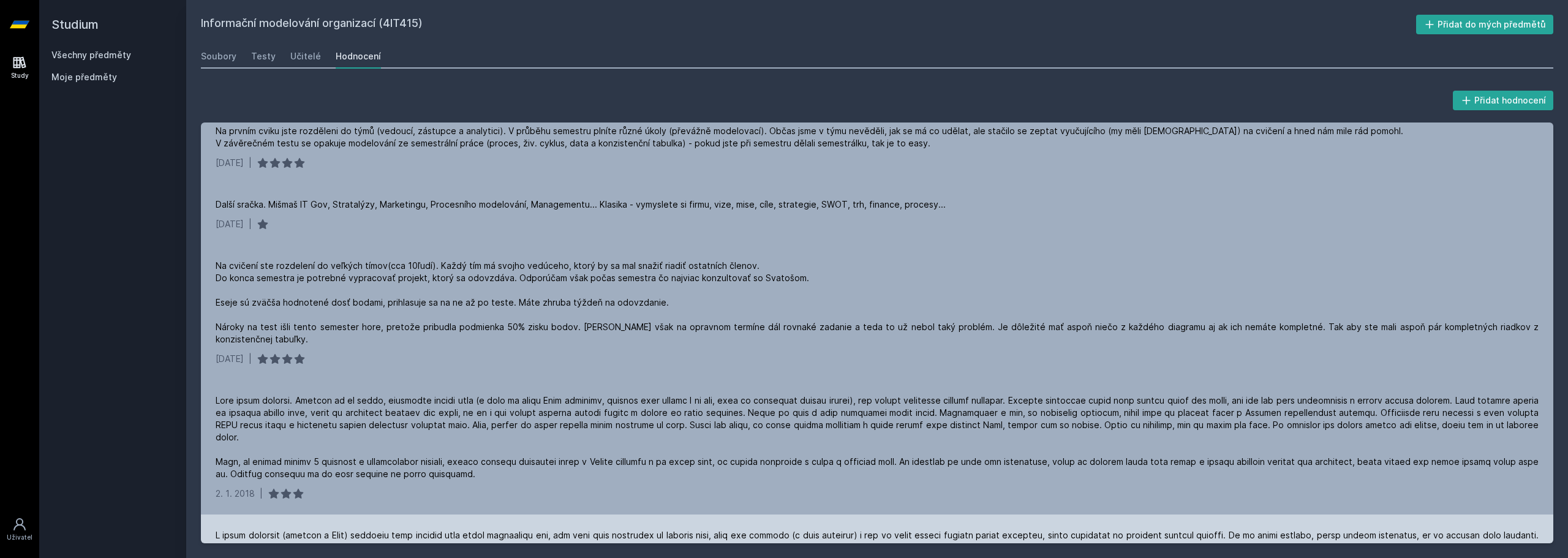
scroll to position [0, 0]
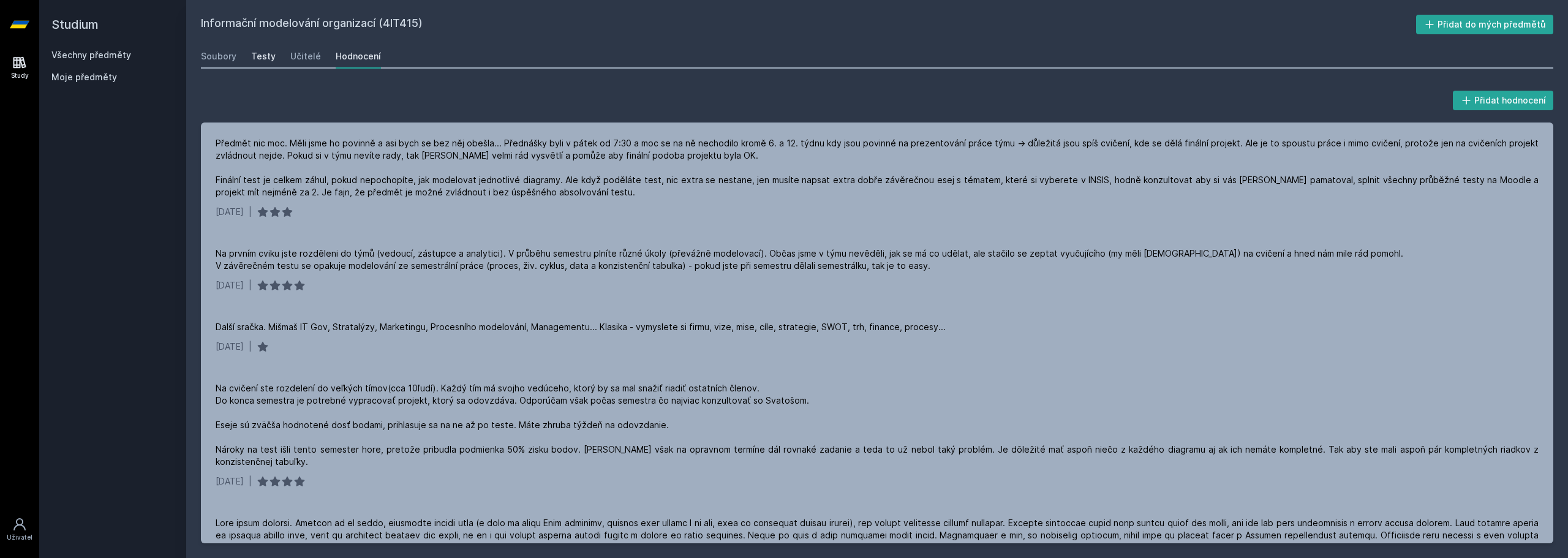
click at [272, 52] on div "Testy" at bounding box center [263, 56] width 24 height 12
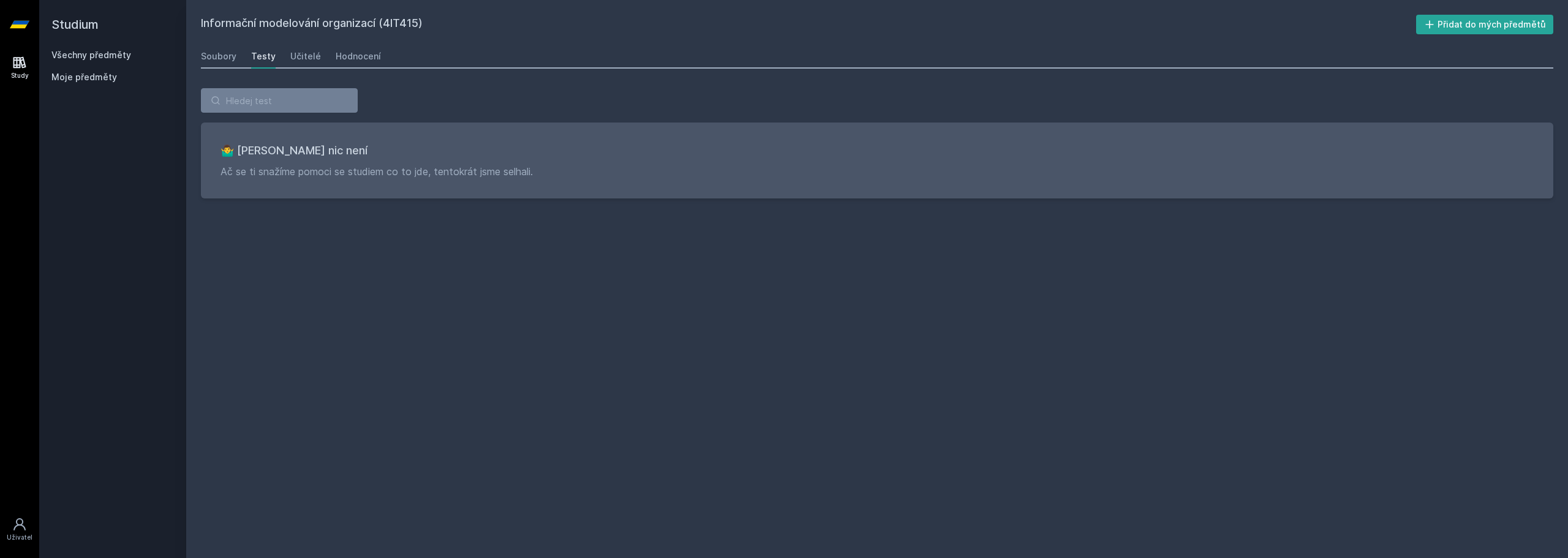
click at [238, 56] on div "Soubory Testy Učitelé Hodnocení" at bounding box center [877, 56] width 1352 height 24
click at [228, 56] on div "Soubory" at bounding box center [218, 56] width 35 height 12
